Goal: Task Accomplishment & Management: Complete application form

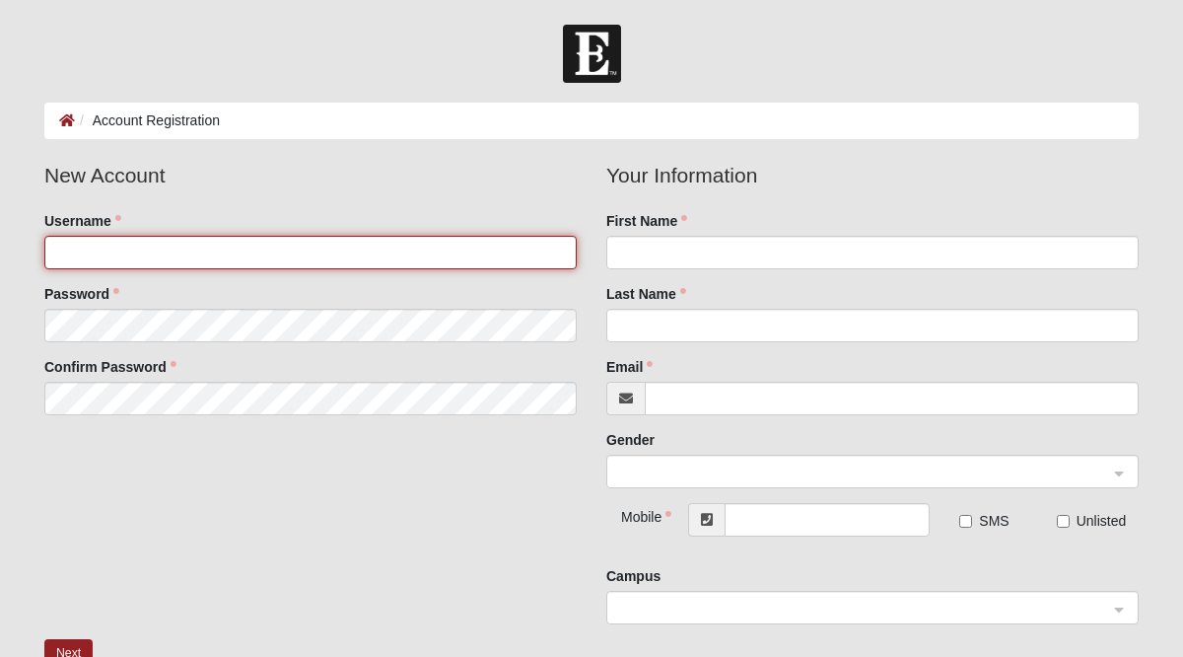
click at [141, 247] on input "Username" at bounding box center [310, 253] width 532 height 34
type input "KaiyaLWest"
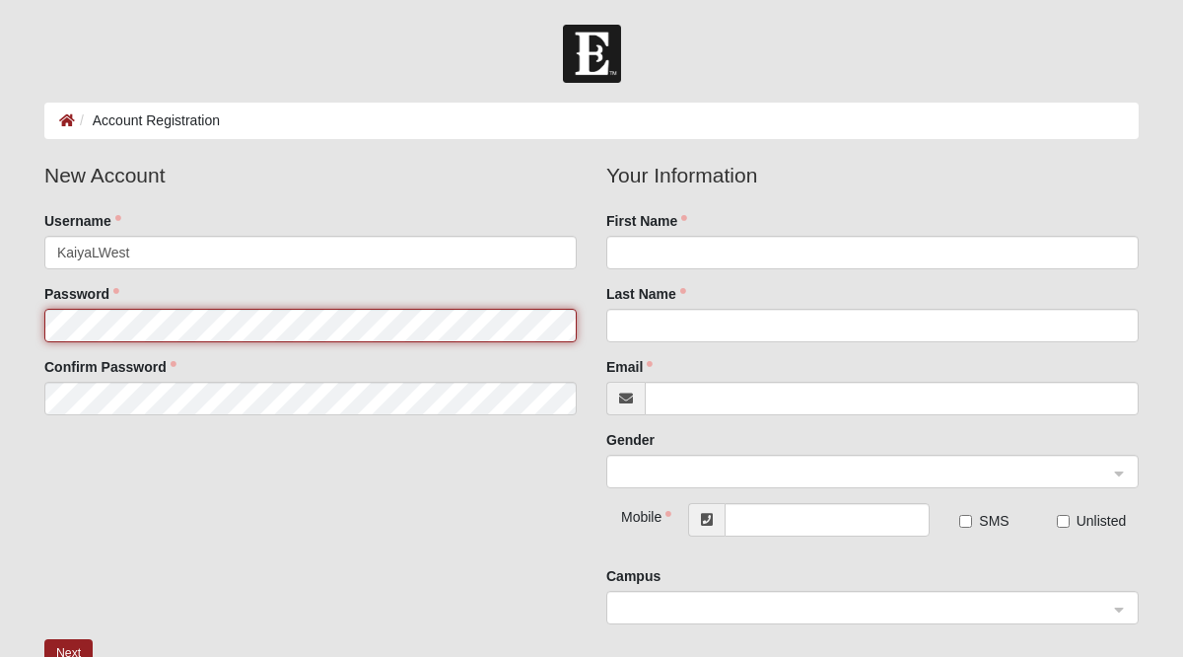
click at [136, 314] on fieldset "New Account Username [PERSON_NAME] Password Confirm Password" at bounding box center [311, 295] width 562 height 270
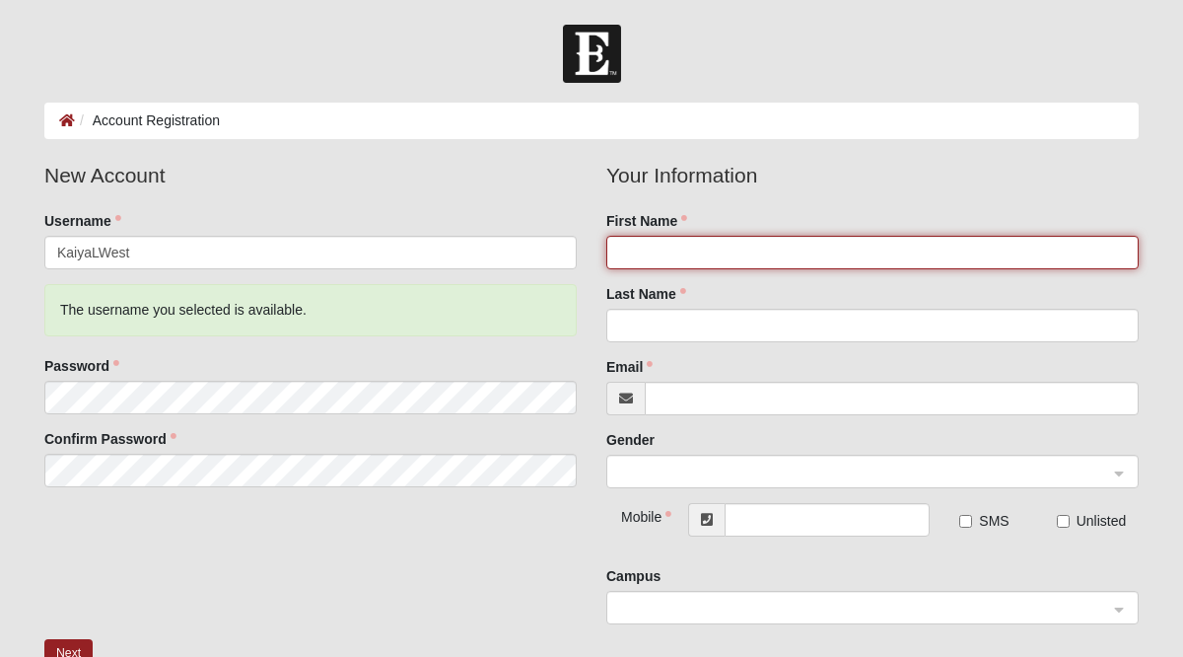
click at [663, 256] on input "First Name" at bounding box center [872, 253] width 532 height 34
type input "Kaiya"
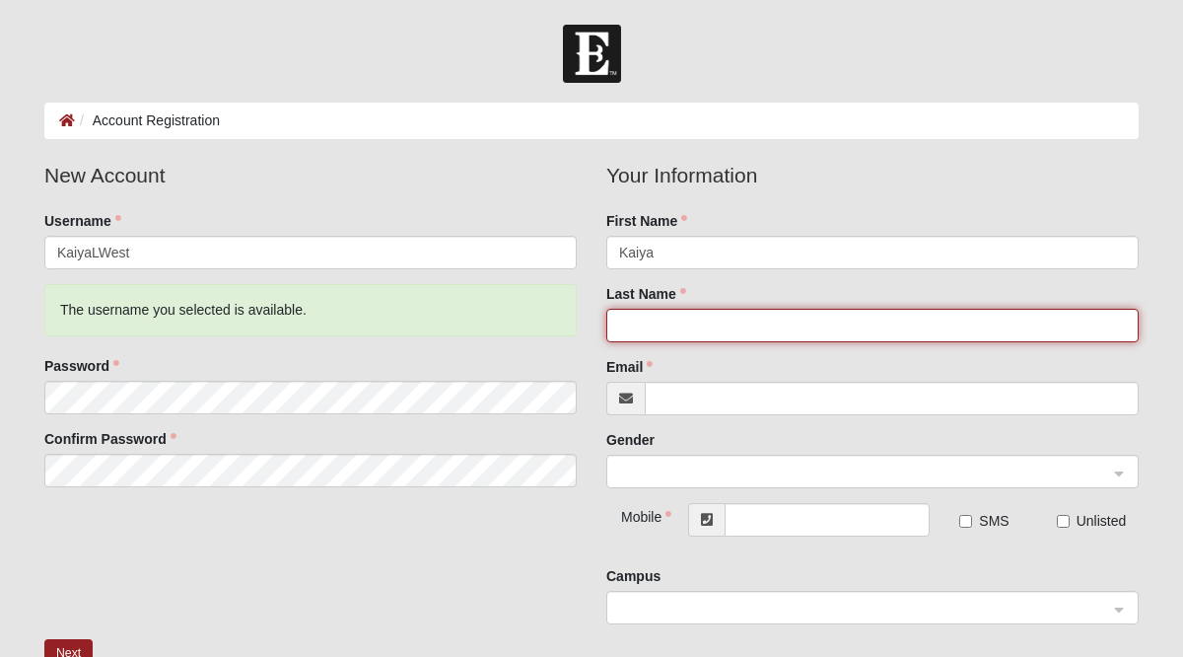
click at [689, 326] on input "Last Name" at bounding box center [872, 326] width 532 height 34
type input "West"
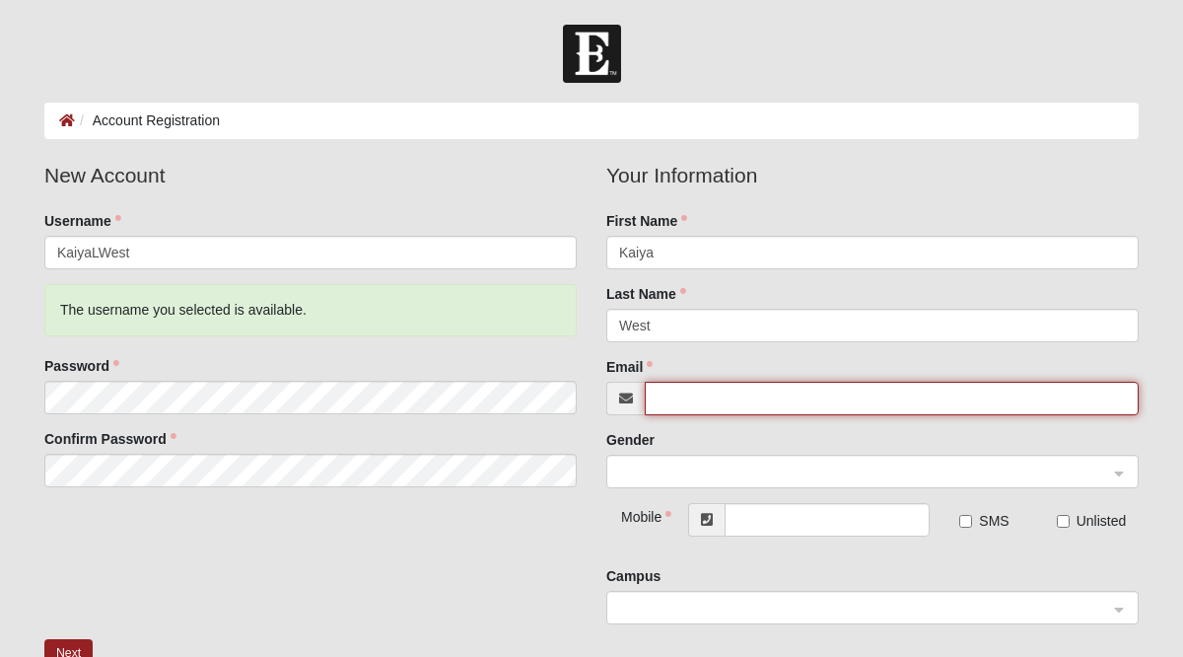
click at [738, 401] on input "Email" at bounding box center [892, 399] width 494 height 34
type input "[EMAIL_ADDRESS][DOMAIN_NAME]"
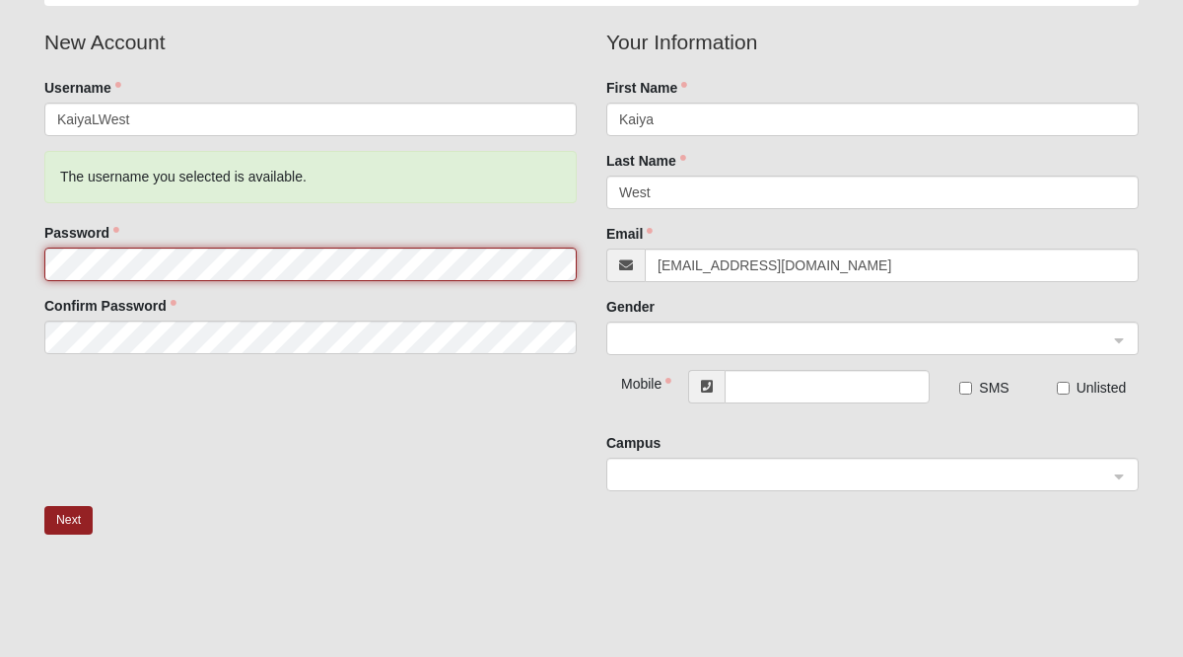
scroll to position [146, 0]
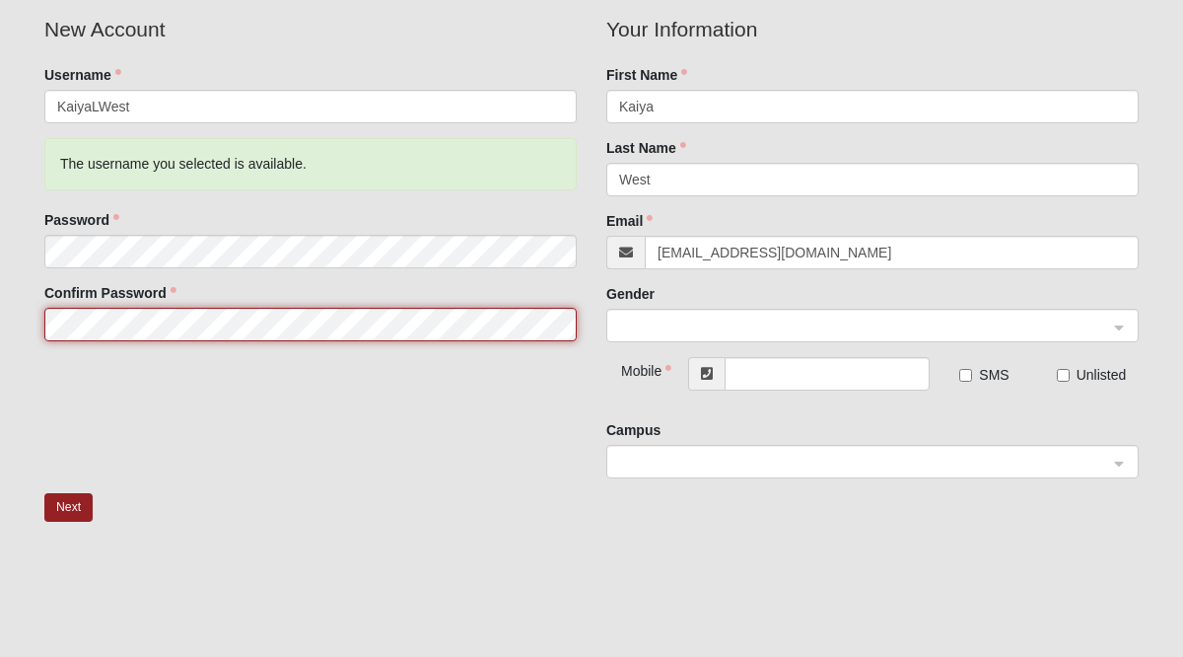
click at [672, 316] on span at bounding box center [863, 326] width 489 height 22
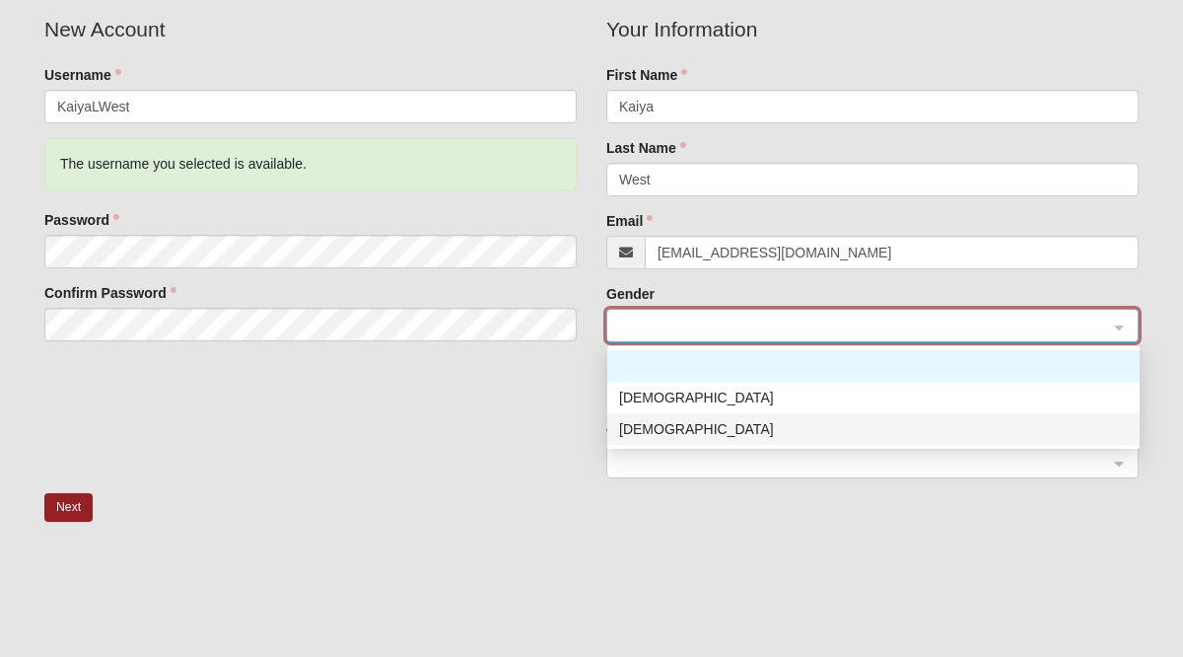
click at [654, 423] on div "[DEMOGRAPHIC_DATA]" at bounding box center [873, 429] width 509 height 22
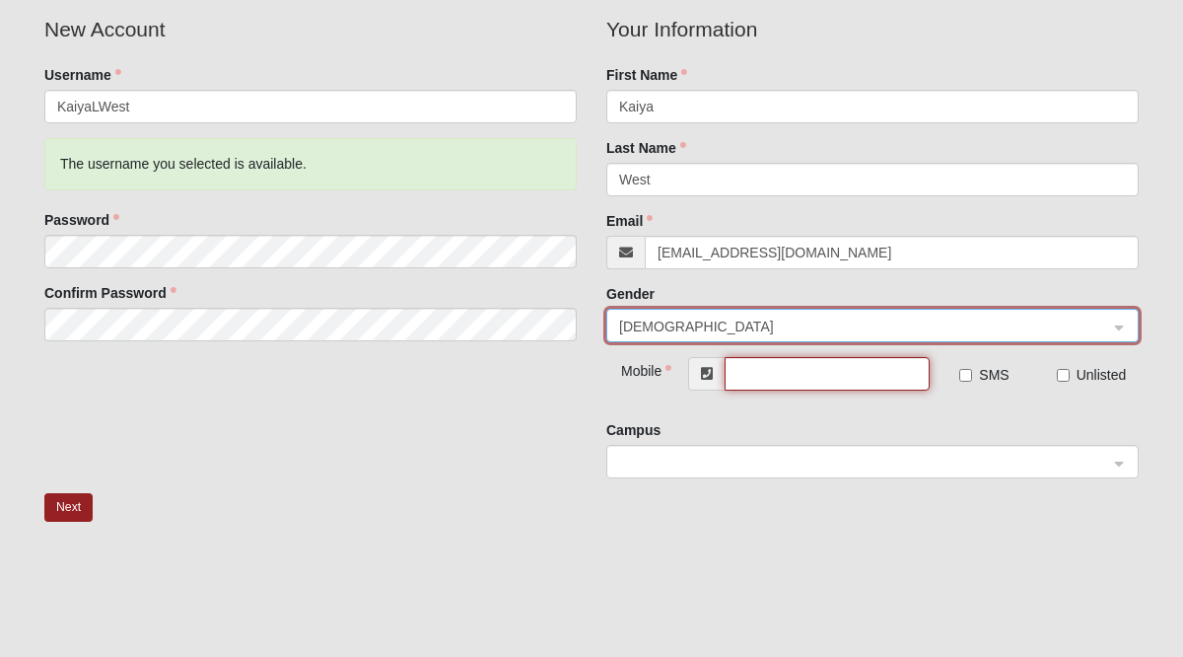
click at [785, 369] on input "text" at bounding box center [827, 374] width 205 height 34
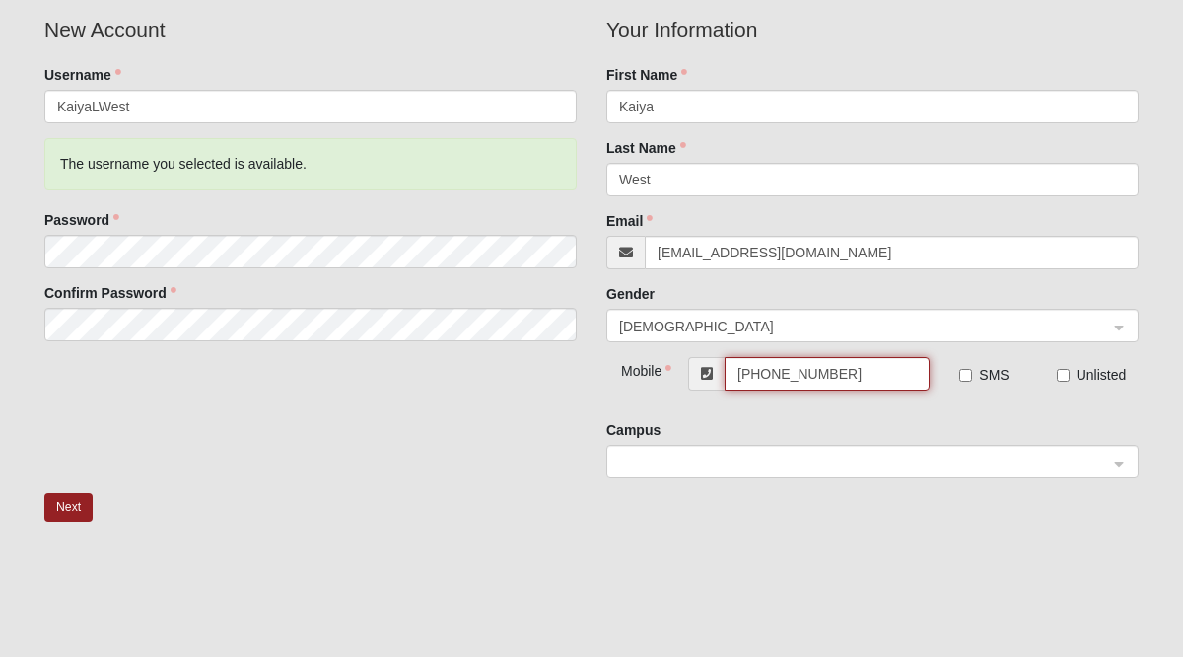
type input "[PHONE_NUMBER]"
click at [966, 376] on input "SMS" at bounding box center [965, 375] width 13 height 13
checkbox input "true"
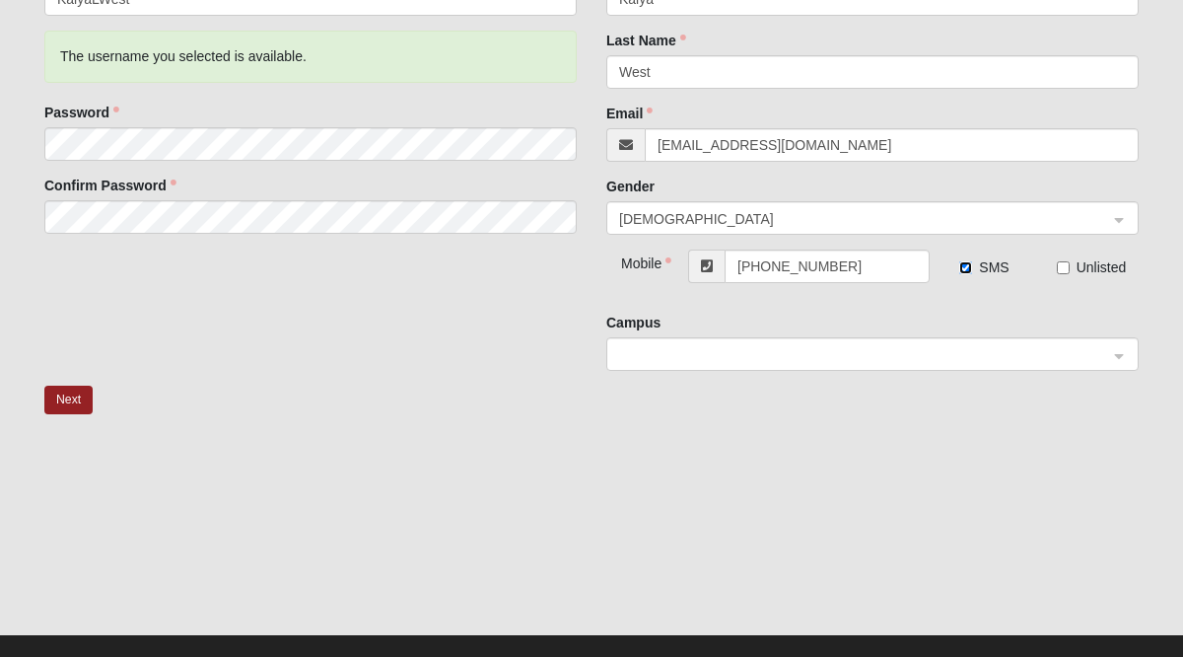
scroll to position [282, 0]
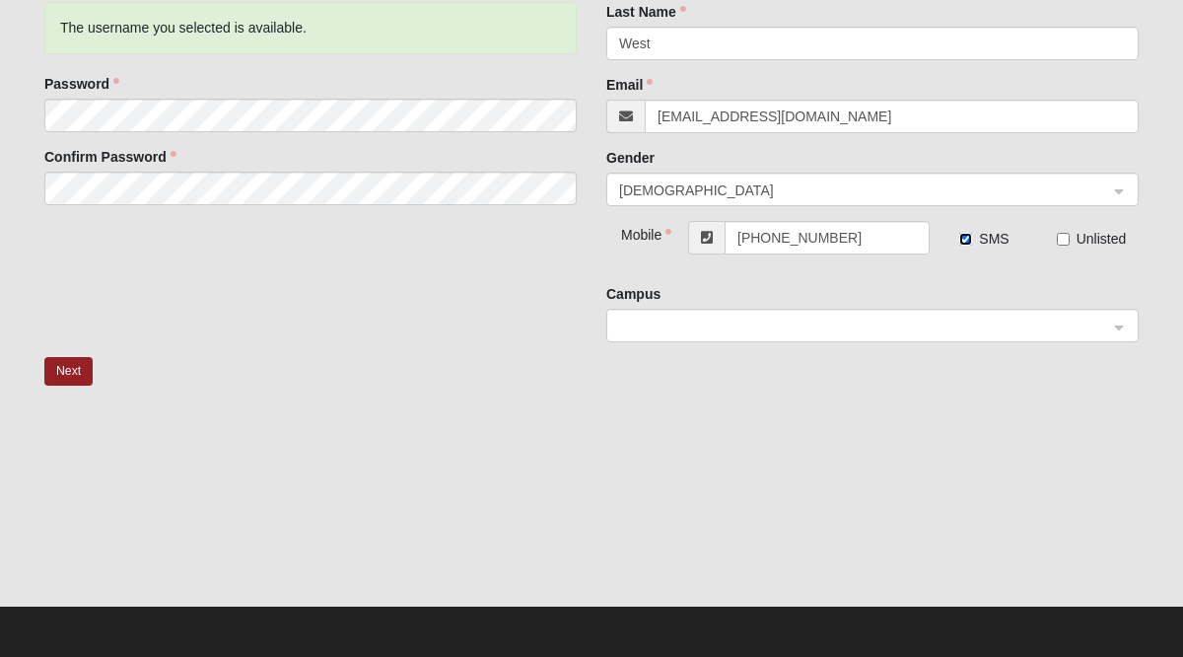
click at [980, 330] on span at bounding box center [863, 326] width 489 height 22
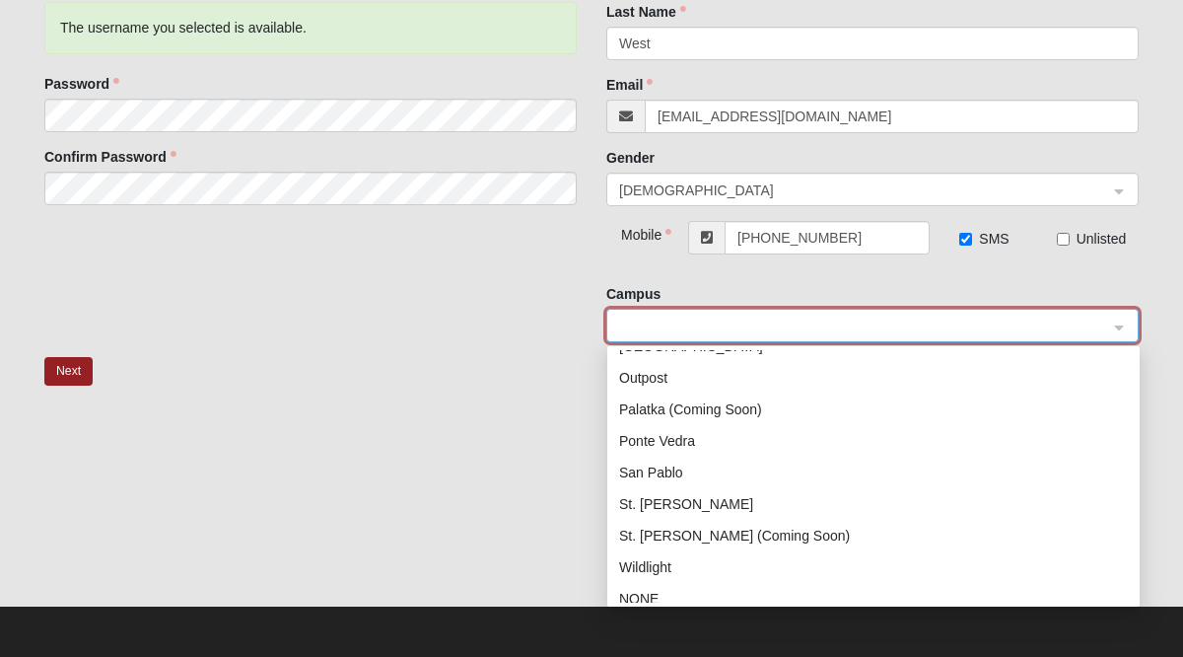
scroll to position [284, 0]
